Goal: Task Accomplishment & Management: Use online tool/utility

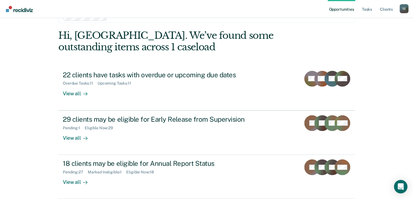
scroll to position [40, 0]
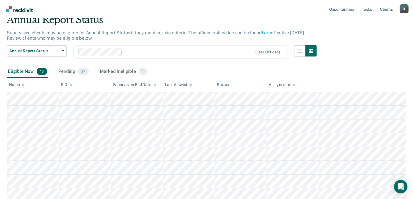
scroll to position [26, 0]
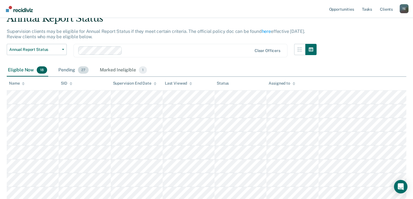
click at [66, 65] on div "Pending 27" at bounding box center [73, 70] width 33 height 12
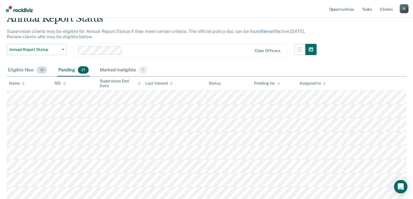
click at [30, 74] on div "Eligible Now 18" at bounding box center [28, 70] width 42 height 12
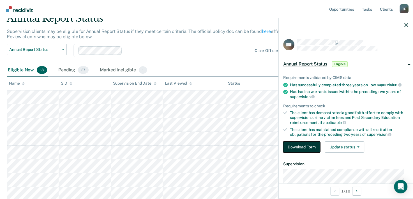
click at [293, 145] on button "Download Form" at bounding box center [301, 146] width 37 height 11
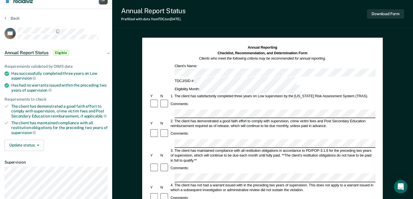
scroll to position [8, 0]
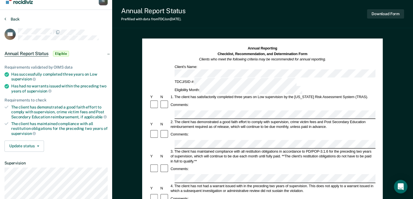
click at [11, 19] on button "Back" at bounding box center [11, 19] width 15 height 5
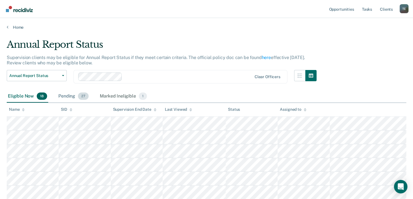
click at [77, 94] on div "Pending 27" at bounding box center [73, 96] width 33 height 12
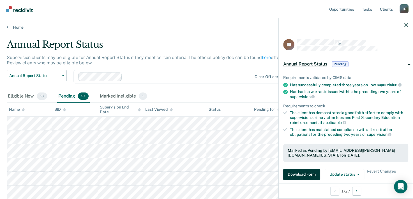
click at [297, 176] on button "Download Form" at bounding box center [301, 174] width 37 height 11
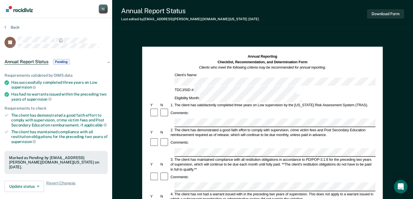
click at [4, 24] on section "Back JA Annual Report Status Pending Requirements validated by OIMS data Has su…" at bounding box center [56, 156] width 112 height 276
click at [7, 29] on div "Back" at bounding box center [55, 31] width 103 height 12
click at [8, 27] on button "Back" at bounding box center [11, 27] width 15 height 5
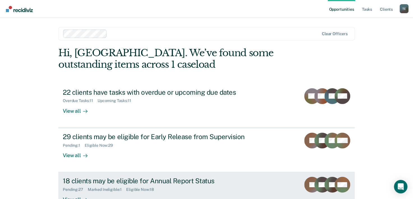
click at [74, 181] on div "18 clients may be eligible for Annual Report Status" at bounding box center [161, 180] width 197 height 8
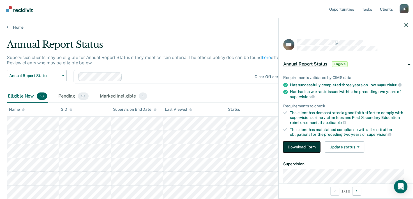
click at [297, 145] on button "Download Form" at bounding box center [301, 146] width 37 height 11
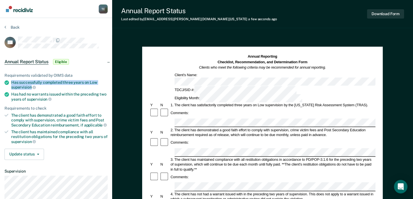
drag, startPoint x: 11, startPoint y: 80, endPoint x: 31, endPoint y: 85, distance: 20.6
click at [31, 85] on li "Has successfully completed three years on Low supervision" at bounding box center [55, 85] width 103 height 10
copy div "Has successfully completed three years on Low supervision"
click at [189, 127] on div "2. The client has demonstrated a good faith effort to comply with supervision, …" at bounding box center [273, 132] width 206 height 10
drag, startPoint x: 12, startPoint y: 112, endPoint x: 29, endPoint y: 114, distance: 16.4
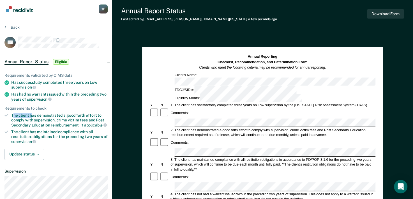
click at [29, 114] on div "The client has demonstrated a good faith effort to comply with supervision, cri…" at bounding box center [59, 120] width 97 height 14
drag, startPoint x: 29, startPoint y: 114, endPoint x: 54, endPoint y: 118, distance: 25.8
click at [54, 118] on div "The client has demonstrated a good faith effort to comply with supervision, cri…" at bounding box center [59, 120] width 97 height 14
copy div "The client has demonstrated a good faith effort to comply with supervision"
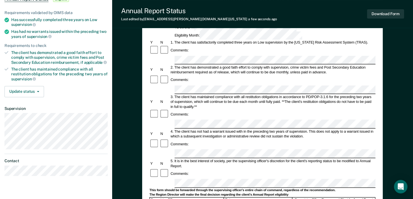
scroll to position [66, 0]
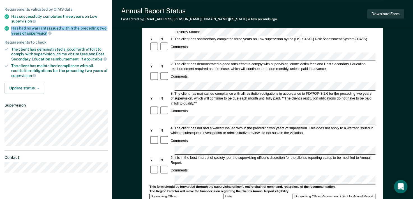
drag, startPoint x: 11, startPoint y: 26, endPoint x: 47, endPoint y: 31, distance: 36.3
click at [47, 31] on li "Has had no warrants issued within the preceding two years of supervision" at bounding box center [55, 31] width 103 height 10
copy div "Has had no warrants issued within the preceding two years of supervision"
click at [47, 31] on span "supervision" at bounding box center [39, 33] width 25 height 4
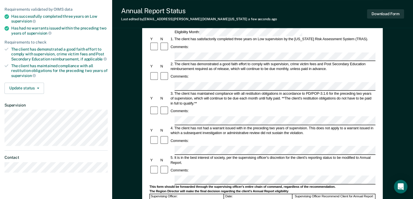
click at [144, 143] on div "Annual Reporting Checklist, Recommendation, and Determination Form Clients who …" at bounding box center [262, 138] width 241 height 314
click at [413, 56] on div "Annual Reporting Checklist, Recommendation, and Determination Form Clients who …" at bounding box center [262, 153] width 301 height 369
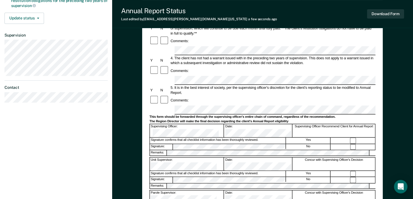
scroll to position [137, 0]
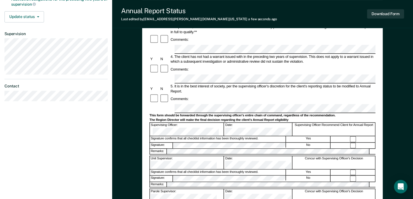
drag, startPoint x: 47, startPoint y: 155, endPoint x: 49, endPoint y: 153, distance: 3.0
click at [47, 155] on div "Tyqaisha Eatmon T E Profile How it works Log Out Back JM Annual Report Status E…" at bounding box center [56, 52] width 112 height 378
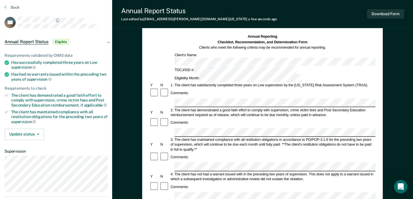
scroll to position [0, 0]
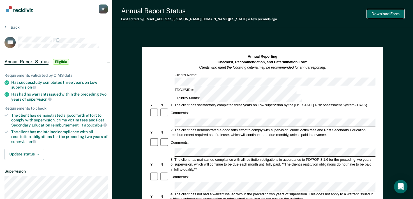
click at [398, 12] on button "Download Form" at bounding box center [385, 13] width 37 height 9
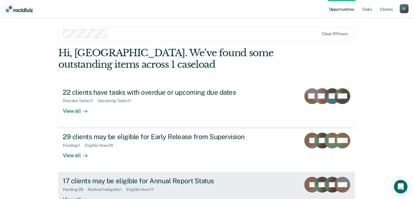
scroll to position [17, 0]
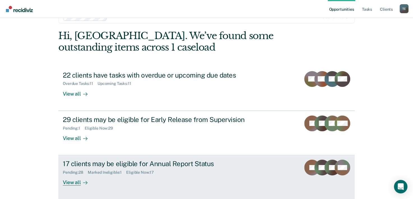
click at [197, 163] on div "17 clients may be eligible for Annual Report Status" at bounding box center [161, 163] width 197 height 8
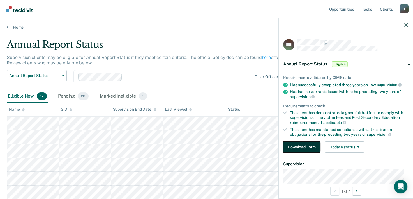
click at [312, 145] on button "Download Form" at bounding box center [301, 146] width 37 height 11
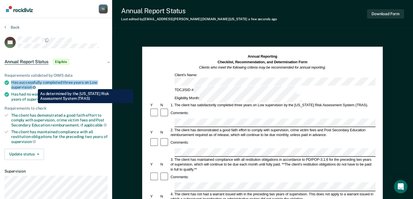
drag, startPoint x: 12, startPoint y: 79, endPoint x: 34, endPoint y: 85, distance: 22.0
click at [34, 85] on div "Has successfully completed three years on Low supervision" at bounding box center [59, 85] width 97 height 10
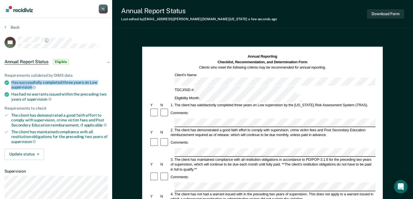
copy div "Has successfully completed three years on Low supervision"
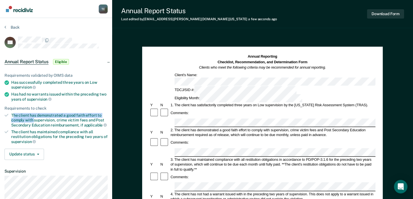
drag, startPoint x: 39, startPoint y: 112, endPoint x: 34, endPoint y: 119, distance: 8.2
click at [34, 119] on div "The client has demonstrated a good faith effort to comply with supervision, cri…" at bounding box center [59, 120] width 97 height 14
copy div "he client has demonstrated a good faith effort to comply with"
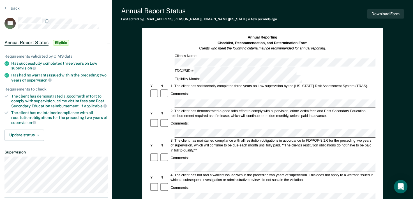
scroll to position [19, 0]
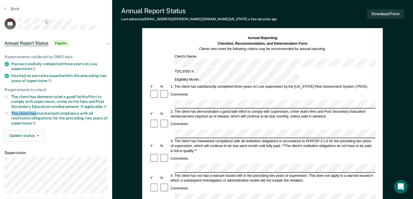
drag, startPoint x: 9, startPoint y: 112, endPoint x: 38, endPoint y: 114, distance: 29.0
click at [38, 114] on li "The client has maintained compliance with all restitution obligations for the p…" at bounding box center [55, 118] width 103 height 14
drag, startPoint x: 38, startPoint y: 114, endPoint x: 78, endPoint y: 136, distance: 46.1
click at [78, 136] on div "Update status Mark Pending Mark Ineligible" at bounding box center [55, 135] width 103 height 11
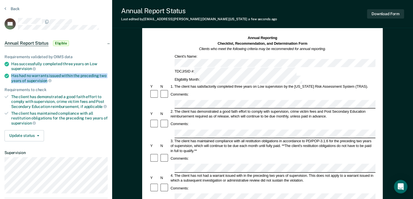
drag, startPoint x: 12, startPoint y: 73, endPoint x: 47, endPoint y: 81, distance: 36.2
click at [47, 81] on div "Has had no warrants issued within the preceding two years of supervision" at bounding box center [59, 78] width 97 height 10
copy div "Has had no warrants issued within the preceding two years of supervision"
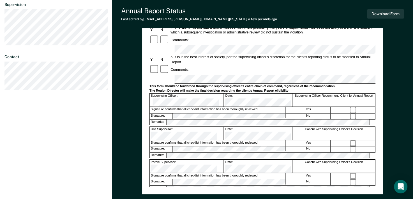
scroll to position [167, 0]
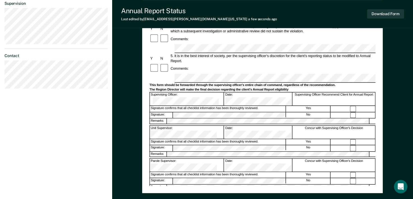
click at [58, 162] on div "Tyqaisha Eatmon T E Profile How it works Log Out Back AV Annual Report Status E…" at bounding box center [56, 22] width 112 height 378
click at [412, 98] on div "Annual Reporting Checklist, Recommendation, and Determination Form Clients who …" at bounding box center [262, 51] width 301 height 369
click at [412, 93] on div "Annual Reporting Checklist, Recommendation, and Determination Form Clients who …" at bounding box center [262, 51] width 301 height 369
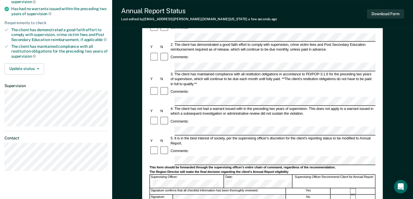
scroll to position [84, 0]
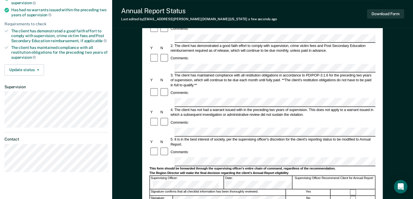
click at [143, 120] on div "Annual Reporting Checklist, Recommendation, and Determination Form Clients who …" at bounding box center [262, 119] width 241 height 314
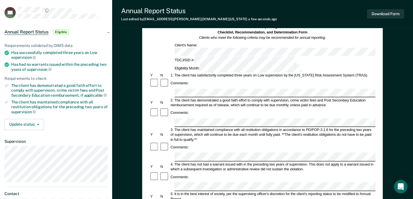
scroll to position [0, 0]
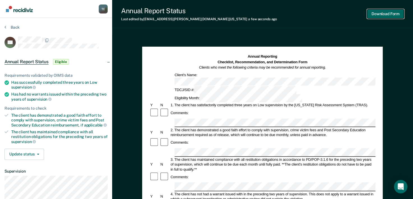
click at [392, 12] on button "Download Form" at bounding box center [385, 13] width 37 height 9
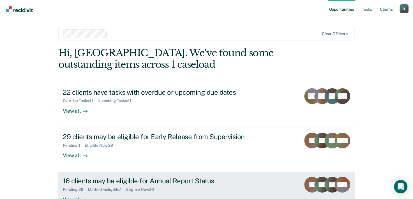
click at [180, 174] on link "16 clients may be eligible for Annual Report Status Pending : 29 Marked Ineligi…" at bounding box center [206, 194] width 297 height 44
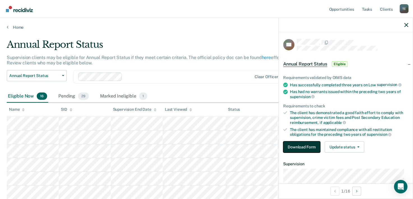
click at [292, 147] on button "Download Form" at bounding box center [301, 146] width 37 height 11
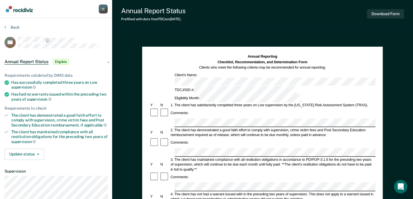
click at [264, 75] on div "Annual Reporting Checklist, Recommendation, and Determination Form Clients who …" at bounding box center [263, 78] width 226 height 48
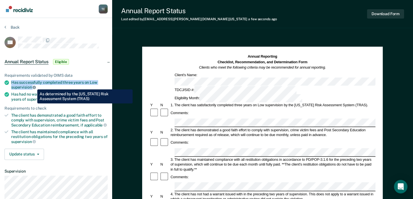
drag, startPoint x: 11, startPoint y: 79, endPoint x: 33, endPoint y: 85, distance: 22.9
click at [33, 85] on li "Has successfully completed three years on Low supervision" at bounding box center [55, 85] width 103 height 10
copy div "Has successfully completed three years on Low supervision"
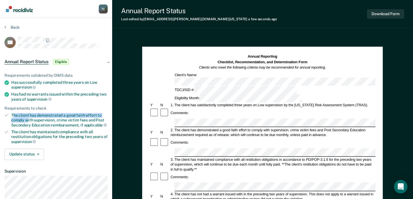
drag, startPoint x: 12, startPoint y: 113, endPoint x: 28, endPoint y: 117, distance: 16.5
click at [28, 117] on div "The client has demonstrated a good faith effort to comply with supervision, cri…" at bounding box center [59, 120] width 97 height 14
drag, startPoint x: 28, startPoint y: 117, endPoint x: 34, endPoint y: 118, distance: 5.9
click at [34, 118] on div "The client has demonstrated a good faith effort to comply with supervision, cri…" at bounding box center [59, 120] width 97 height 14
copy div "The client has demonstrated a good faith effort to comply with"
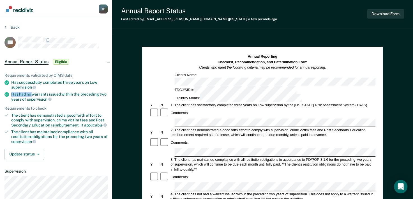
drag, startPoint x: 12, startPoint y: 92, endPoint x: 33, endPoint y: 94, distance: 20.2
click at [33, 94] on div "Has had no warrants issued within the preceding two years of supervision" at bounding box center [59, 97] width 97 height 10
drag, startPoint x: 33, startPoint y: 94, endPoint x: 15, endPoint y: 92, distance: 17.7
click at [15, 92] on div "Has had no warrants issued within the preceding two years of supervision" at bounding box center [59, 97] width 97 height 10
click at [13, 92] on div "Has had no warrants issued within the preceding two years of supervision" at bounding box center [59, 97] width 97 height 10
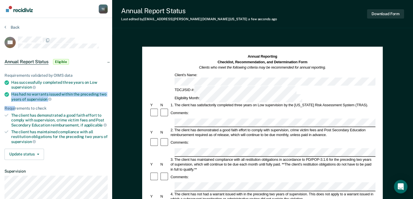
drag, startPoint x: 15, startPoint y: 101, endPoint x: 10, endPoint y: 94, distance: 8.5
click at [10, 94] on ul "Requirements validated by OIMS data Has successfully completed three years on L…" at bounding box center [55, 108] width 103 height 71
drag, startPoint x: 10, startPoint y: 94, endPoint x: 44, endPoint y: 97, distance: 34.1
click at [44, 97] on span "supervision" at bounding box center [39, 99] width 25 height 4
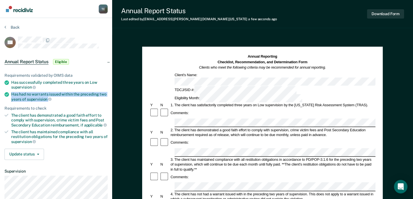
click at [44, 97] on span "supervision" at bounding box center [39, 99] width 25 height 4
copy div "Has had no warrants issued within the preceding two years of supervision"
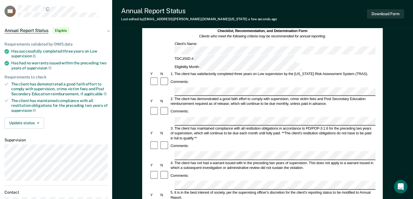
scroll to position [35, 0]
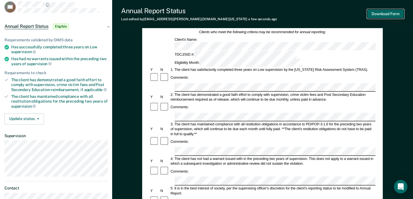
click at [377, 12] on button "Download Form" at bounding box center [385, 13] width 37 height 9
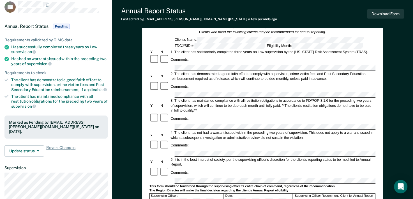
click at [407, 34] on div "Annual Reporting Checklist, Recommendation, and Determination Form Clients who …" at bounding box center [262, 183] width 301 height 369
click at [411, 45] on div "Annual Reporting Checklist, Recommendation, and Determination Form Clients who …" at bounding box center [262, 183] width 301 height 369
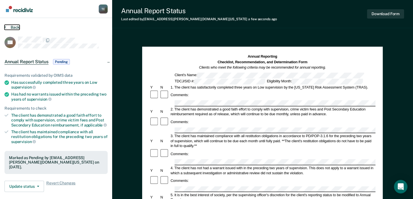
click at [17, 27] on button "Back" at bounding box center [11, 27] width 15 height 5
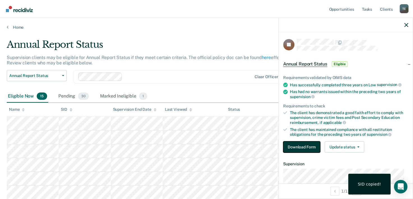
click at [305, 146] on button "Download Form" at bounding box center [301, 146] width 37 height 11
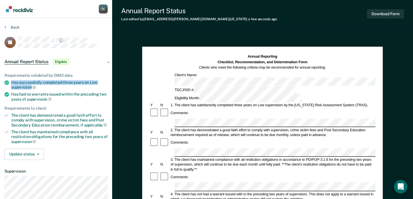
drag, startPoint x: 11, startPoint y: 81, endPoint x: 32, endPoint y: 88, distance: 21.8
click at [32, 88] on li "Has successfully completed three years on Low supervision" at bounding box center [55, 85] width 103 height 10
copy div "Has successfully completed three years on Low supervision"
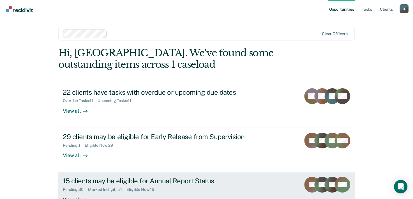
click at [130, 182] on div "15 clients may be eligible for Annual Report Status" at bounding box center [161, 180] width 197 height 8
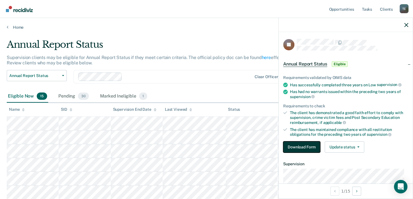
click at [292, 146] on button "Download Form" at bounding box center [301, 146] width 37 height 11
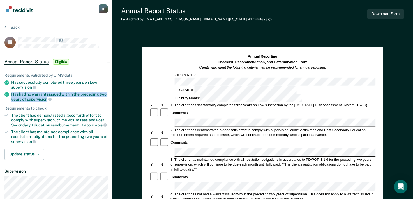
drag, startPoint x: 11, startPoint y: 93, endPoint x: 47, endPoint y: 98, distance: 35.6
click at [47, 98] on div "Has had no warrants issued within the preceding two years of supervision" at bounding box center [59, 97] width 97 height 10
copy div "Has had no warrants issued within the preceding two years of supervision"
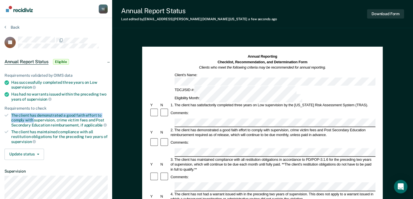
drag, startPoint x: 11, startPoint y: 112, endPoint x: 34, endPoint y: 118, distance: 23.4
click at [34, 118] on li "The client has demonstrated a good faith effort to comply with supervision, cri…" at bounding box center [55, 120] width 103 height 14
copy div "The client has demonstrated a good faith effort to comply with"
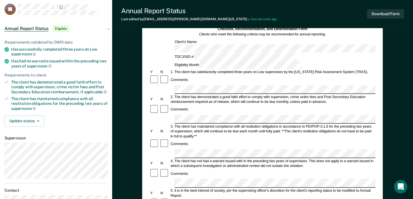
scroll to position [38, 0]
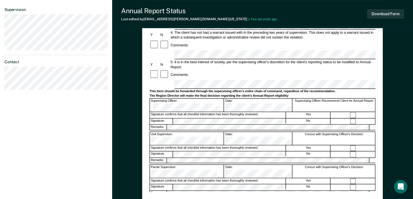
scroll to position [165, 0]
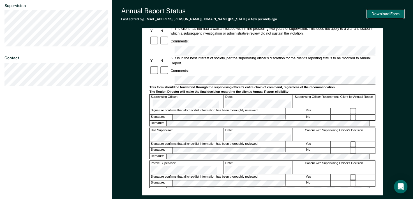
click at [391, 15] on button "Download Form" at bounding box center [385, 13] width 37 height 9
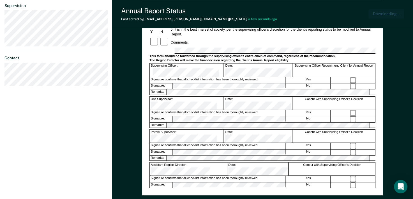
scroll to position [198, 0]
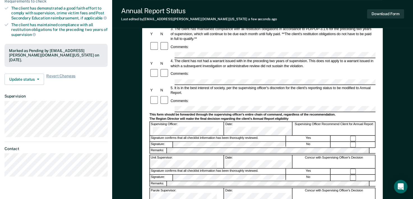
scroll to position [70, 0]
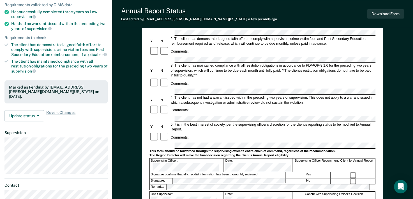
click at [164, 142] on div at bounding box center [263, 145] width 226 height 6
click at [399, 10] on button "Download Form" at bounding box center [385, 13] width 37 height 9
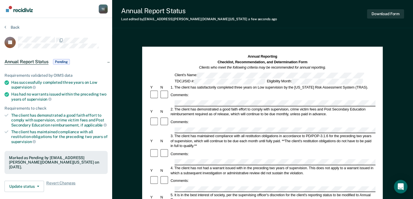
click at [13, 30] on div "Back" at bounding box center [55, 31] width 103 height 12
click at [13, 27] on button "Back" at bounding box center [11, 27] width 15 height 5
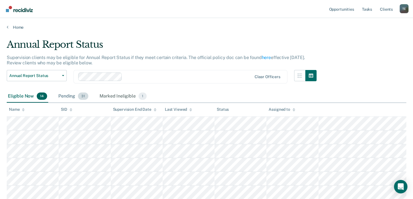
click at [65, 93] on div "Pending 31" at bounding box center [73, 96] width 32 height 12
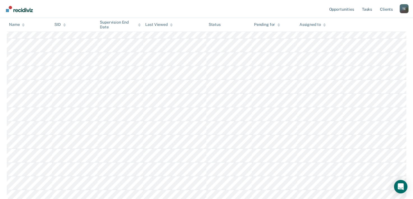
scroll to position [384, 0]
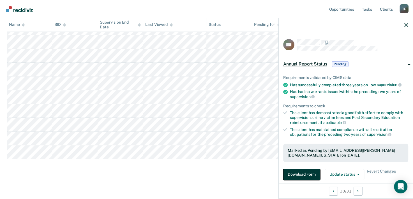
click at [305, 169] on button "Download Form" at bounding box center [301, 174] width 37 height 11
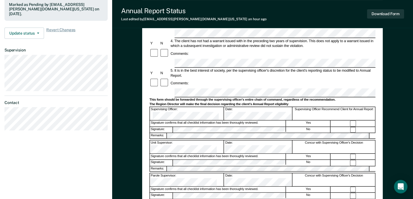
scroll to position [124, 0]
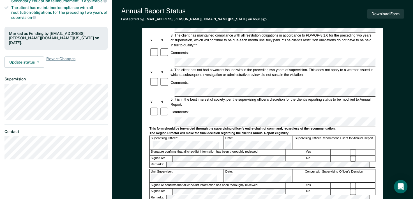
click at [162, 117] on div at bounding box center [263, 121] width 226 height 9
click at [394, 13] on button "Download Form" at bounding box center [385, 13] width 37 height 9
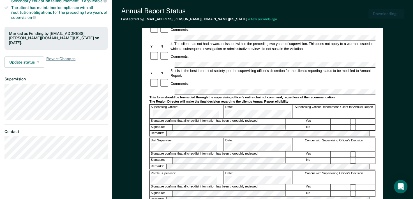
scroll to position [0, 0]
click at [351, 151] on div at bounding box center [353, 154] width 44 height 6
click at [375, 18] on button "Download Form" at bounding box center [385, 13] width 37 height 9
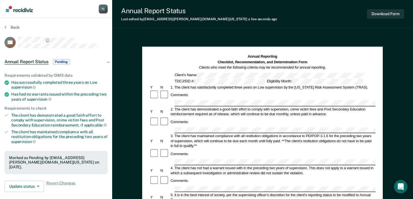
click at [16, 24] on section "Back TD Annual Report Status Pending Requirements validated by OIMS data Has su…" at bounding box center [56, 156] width 112 height 276
click at [17, 27] on button "Back" at bounding box center [11, 27] width 15 height 5
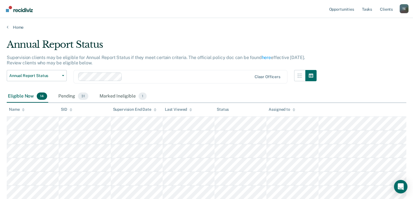
drag, startPoint x: 413, startPoint y: 68, endPoint x: 417, endPoint y: 89, distance: 21.5
click at [413, 89] on html "Looks like you’re using Internet Explorer 11. For faster loading and a better e…" at bounding box center [206, 99] width 413 height 199
click at [73, 95] on div "Pending 31" at bounding box center [73, 96] width 32 height 12
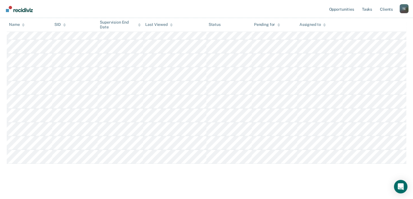
scroll to position [377, 0]
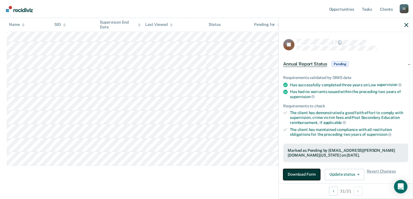
click at [289, 169] on button "Download Form" at bounding box center [301, 174] width 37 height 11
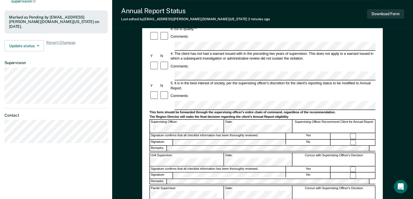
scroll to position [143, 0]
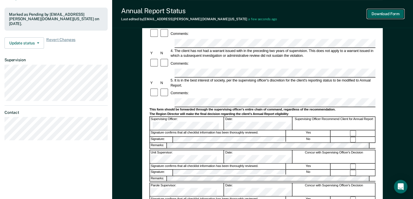
click at [376, 14] on button "Download Form" at bounding box center [385, 13] width 37 height 9
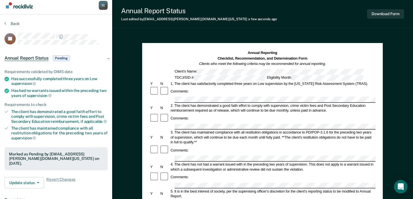
scroll to position [1, 0]
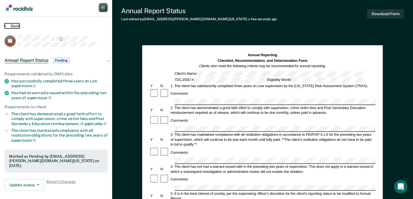
click at [14, 26] on button "Back" at bounding box center [11, 25] width 15 height 5
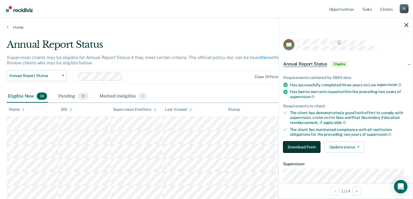
click at [310, 146] on button "Download Form" at bounding box center [301, 146] width 37 height 11
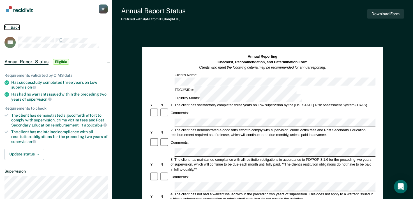
click at [19, 27] on button "Back" at bounding box center [11, 27] width 15 height 5
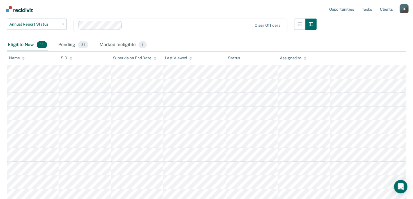
scroll to position [49, 0]
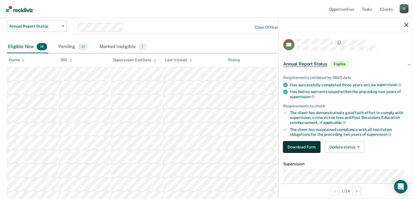
click at [308, 147] on button "Download Form" at bounding box center [301, 146] width 37 height 11
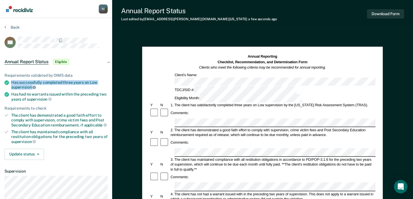
drag, startPoint x: 12, startPoint y: 80, endPoint x: 33, endPoint y: 85, distance: 22.5
click at [33, 85] on div "Has successfully completed three years on Low supervision" at bounding box center [59, 85] width 97 height 10
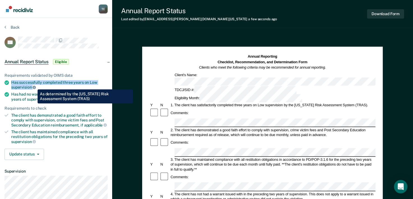
copy div "Has successfully completed three years on Low supervision"
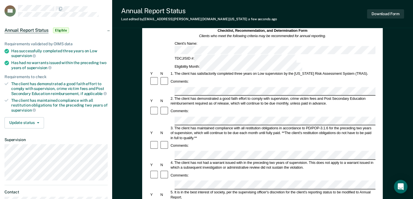
scroll to position [45, 0]
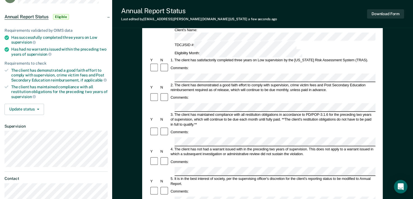
click at [181, 45] on form "Annual Reporting Checklist, Recommendation, and Determination Form Clients who …" at bounding box center [263, 196] width 226 height 374
click at [310, 82] on div "2. The client has demonstrated a good faith effort to comply with supervision, …" at bounding box center [273, 87] width 206 height 10
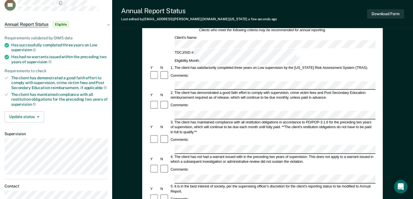
scroll to position [35, 0]
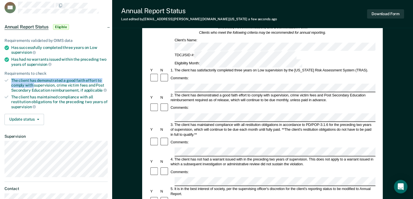
drag, startPoint x: 11, startPoint y: 79, endPoint x: 34, endPoint y: 82, distance: 23.6
click at [34, 82] on li "The client has demonstrated a good faith effort to comply with supervision, cri…" at bounding box center [55, 85] width 103 height 14
copy div "The client has demonstrated a good faith effort to comply with"
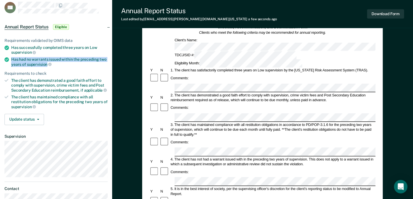
drag, startPoint x: 10, startPoint y: 56, endPoint x: 47, endPoint y: 64, distance: 37.8
click at [47, 64] on li "Has had no warrants issued within the preceding two years of supervision" at bounding box center [55, 62] width 103 height 10
copy div "Has had no warrants issued within the preceding two years of supervision"
click at [173, 147] on div at bounding box center [263, 151] width 226 height 9
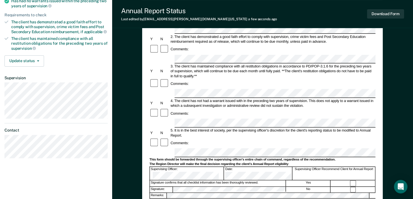
scroll to position [99, 0]
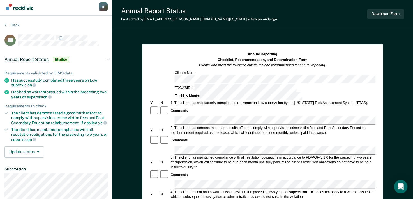
scroll to position [2, 0]
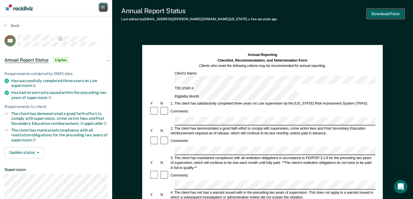
click at [390, 12] on button "Download Form" at bounding box center [385, 13] width 37 height 9
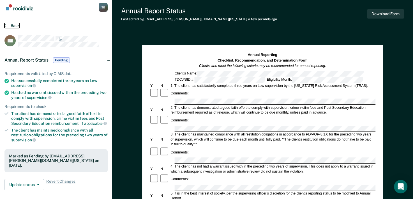
click at [17, 23] on button "Back" at bounding box center [11, 25] width 15 height 5
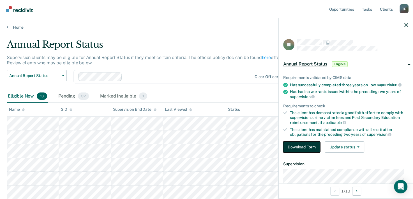
click at [306, 149] on button "Download Form" at bounding box center [301, 146] width 37 height 11
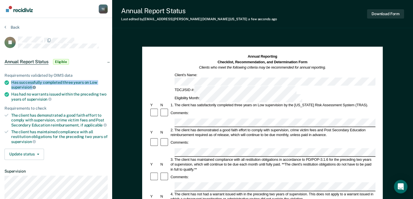
drag, startPoint x: 10, startPoint y: 81, endPoint x: 35, endPoint y: 84, distance: 25.5
click at [35, 84] on li "Has successfully completed three years on Low supervision" at bounding box center [55, 85] width 103 height 10
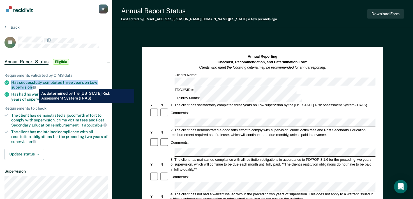
copy div "Has successfully completed three years on Low supervision"
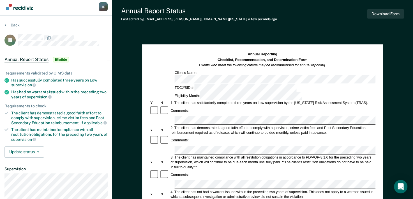
scroll to position [2, 0]
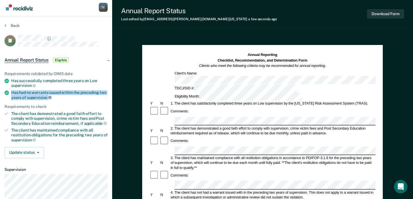
drag, startPoint x: 11, startPoint y: 92, endPoint x: 48, endPoint y: 97, distance: 37.3
click at [48, 97] on div "Has had no warrants issued within the preceding two years of supervision" at bounding box center [59, 95] width 97 height 10
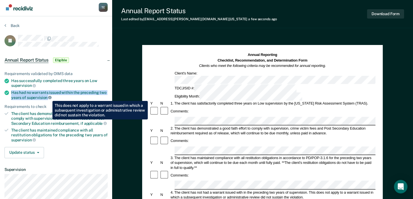
copy div "Has had no warrants issued within the preceding two years of supervision"
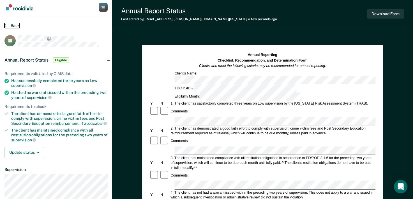
click at [13, 25] on button "Back" at bounding box center [11, 25] width 15 height 5
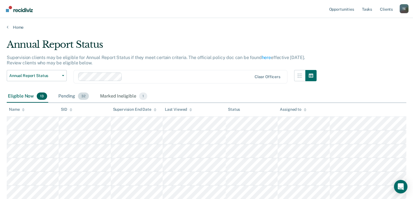
click at [71, 97] on div "Pending 32" at bounding box center [73, 96] width 33 height 12
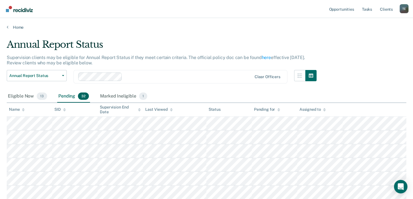
click at [69, 101] on div "Pending 32" at bounding box center [73, 96] width 33 height 12
click at [68, 96] on div "Pending 32" at bounding box center [73, 96] width 33 height 12
click at [58, 93] on div "Pending 32" at bounding box center [73, 96] width 33 height 12
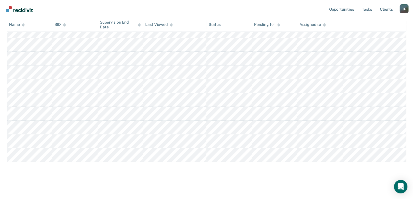
scroll to position [397, 0]
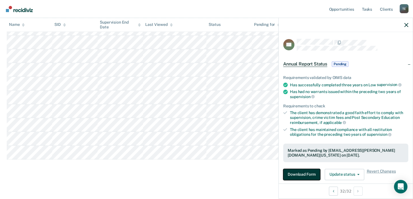
click at [294, 174] on button "Download Form" at bounding box center [301, 174] width 37 height 11
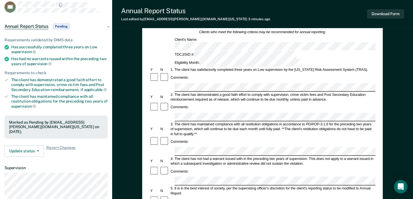
scroll to position [74, 0]
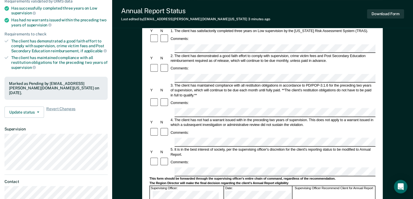
click at [131, 130] on div "Annual Reporting Checklist, Recommendation, and Determination Form Clients who …" at bounding box center [262, 145] width 301 height 369
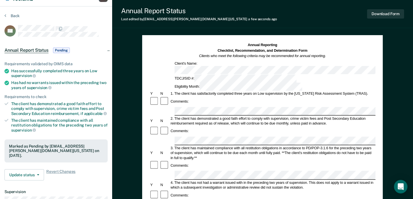
scroll to position [0, 0]
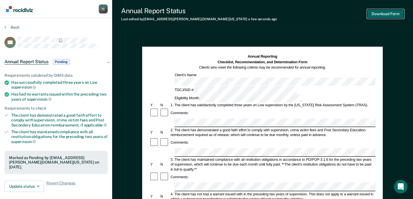
click at [391, 15] on button "Download Form" at bounding box center [385, 13] width 37 height 9
